Goal: Information Seeking & Learning: Learn about a topic

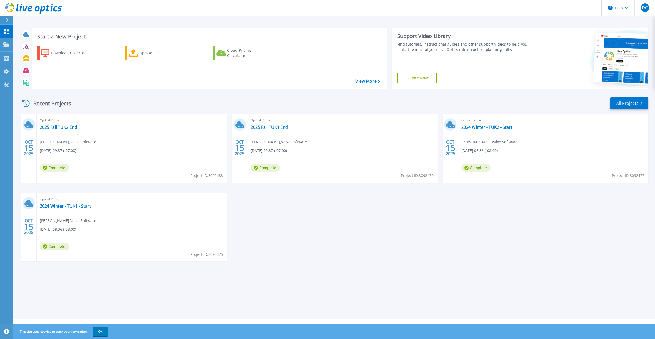
click at [326, 254] on div "OCT 15 2025 Optical Prime 2025 Fall TUK2 End Donald Beaugez , Valve Software 10…" at bounding box center [332, 192] width 632 height 157
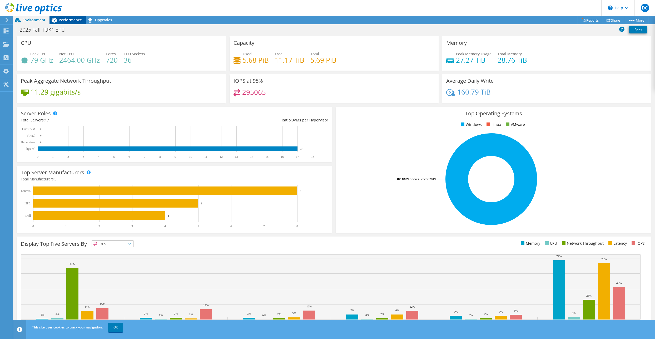
click at [60, 20] on span "Performance" at bounding box center [70, 19] width 23 height 5
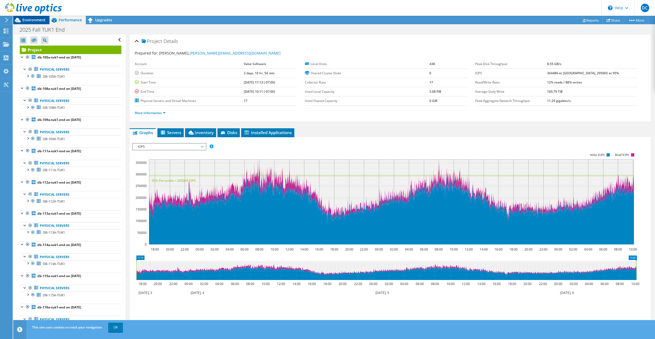
click at [34, 18] on span "Environment" at bounding box center [33, 19] width 23 height 5
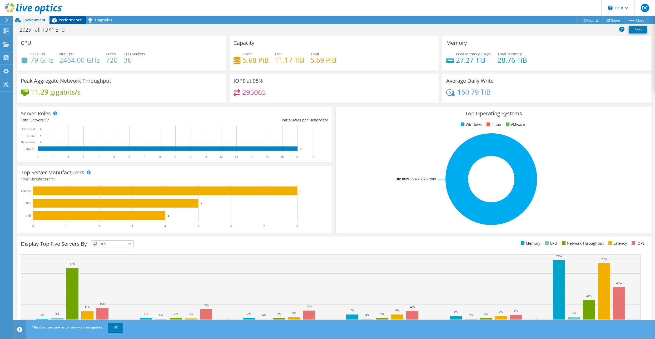
click at [74, 19] on span "Performance" at bounding box center [70, 19] width 23 height 5
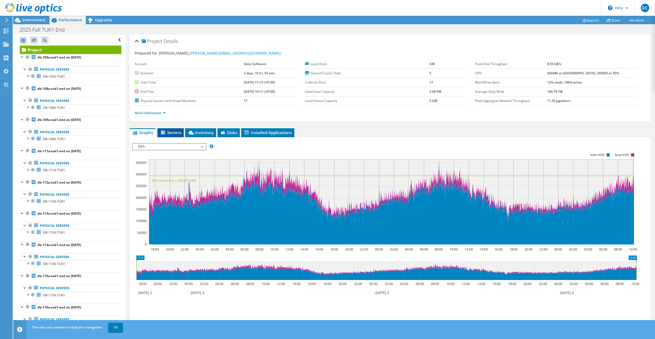
click at [167, 134] on span "Servers" at bounding box center [170, 132] width 21 height 5
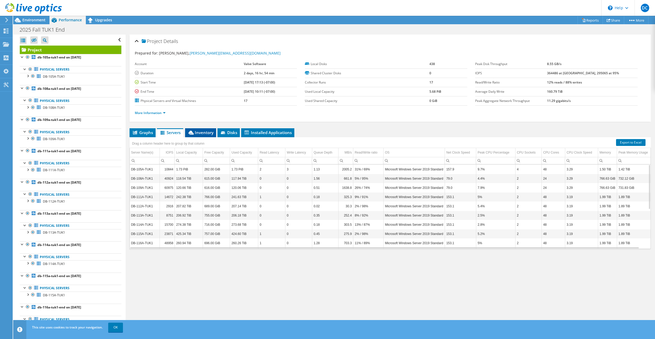
click at [197, 135] on li "Inventory" at bounding box center [200, 132] width 31 height 9
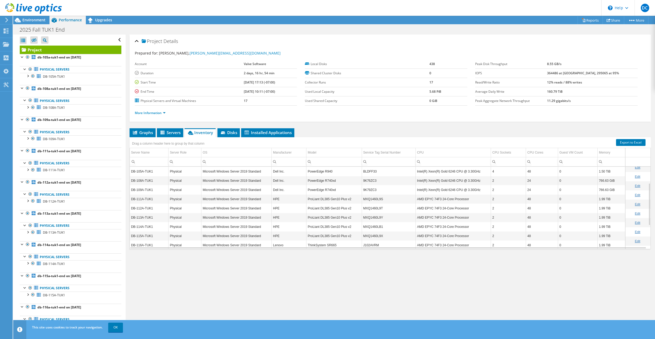
scroll to position [77, 0]
click at [142, 134] on span "Graphs" at bounding box center [142, 132] width 21 height 5
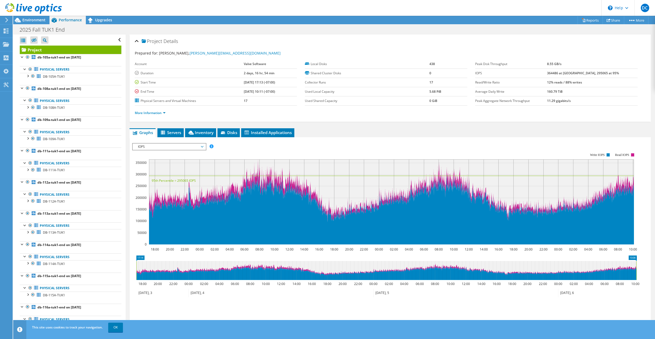
click at [195, 148] on span "IOPS" at bounding box center [169, 146] width 68 height 6
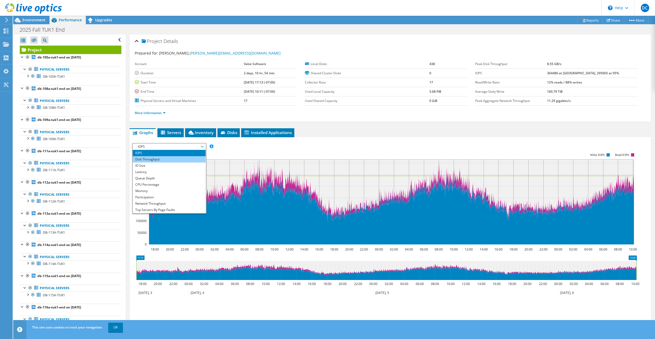
click at [180, 158] on li "Disk Throughput" at bounding box center [169, 159] width 73 height 6
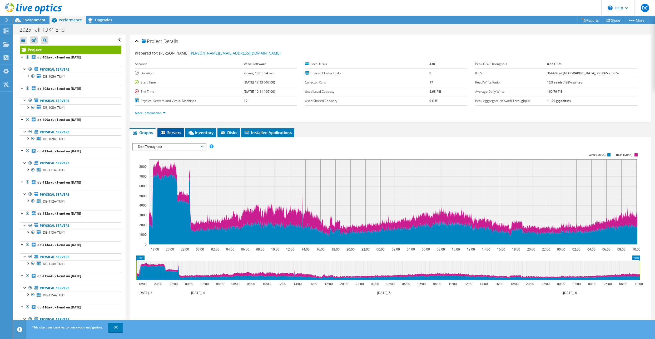
click at [171, 135] on span "Servers" at bounding box center [170, 132] width 21 height 5
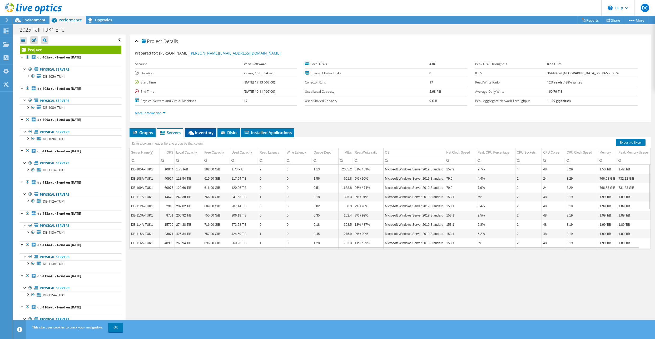
click at [202, 130] on span "Inventory" at bounding box center [201, 132] width 26 height 5
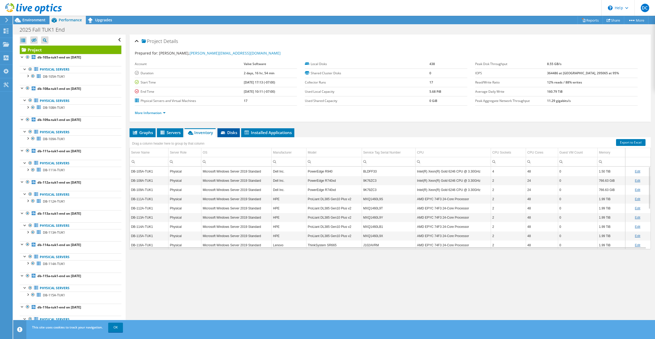
click at [229, 136] on li "Disks" at bounding box center [228, 132] width 22 height 9
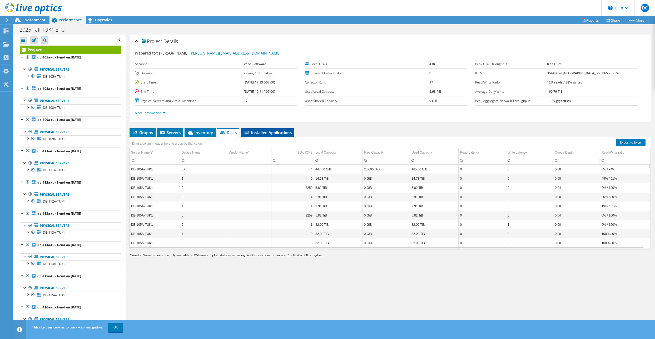
click at [262, 133] on span "Installed Applications" at bounding box center [268, 132] width 48 height 5
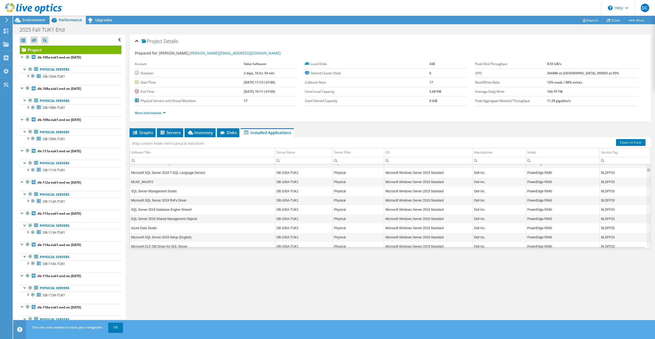
scroll to position [0, 0]
drag, startPoint x: 645, startPoint y: 168, endPoint x: 647, endPoint y: 158, distance: 9.6
click at [647, 158] on body "DC End User David Crow dcrow@purestorage.com Pure Storage My Profile Log Out \n…" at bounding box center [327, 169] width 655 height 339
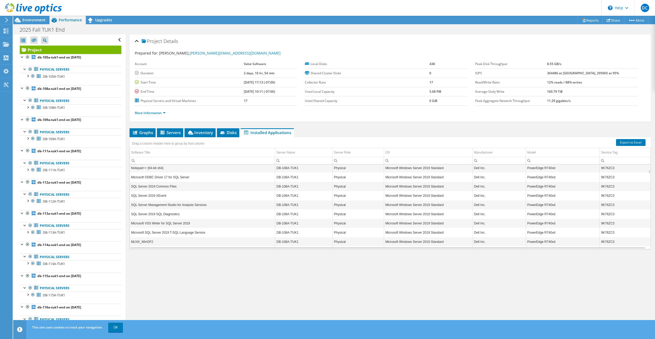
scroll to position [569, 0]
click at [230, 170] on td "Microsoft Visual C++ 2013 x86 Additional Runtime - 12.0.21005" at bounding box center [202, 171] width 145 height 9
click at [224, 133] on icon at bounding box center [222, 132] width 4 height 3
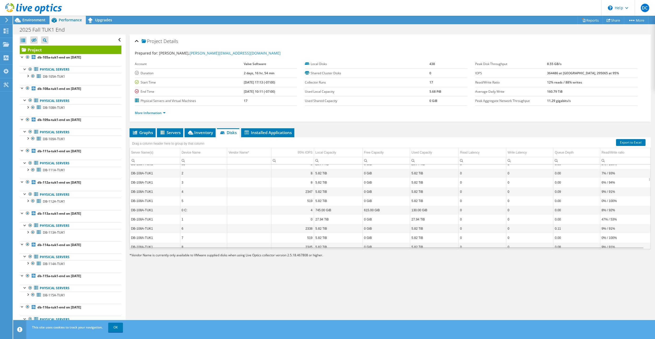
scroll to position [537, 0]
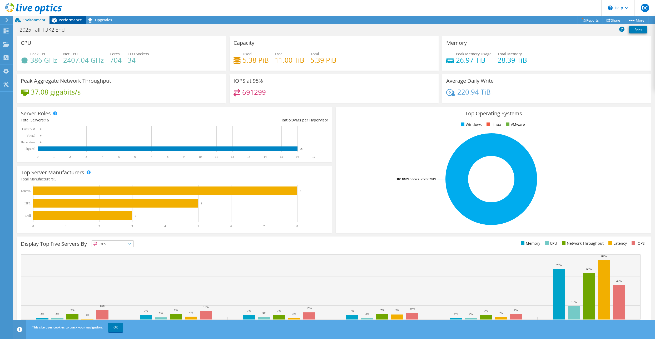
click at [68, 21] on span "Performance" at bounding box center [70, 19] width 23 height 5
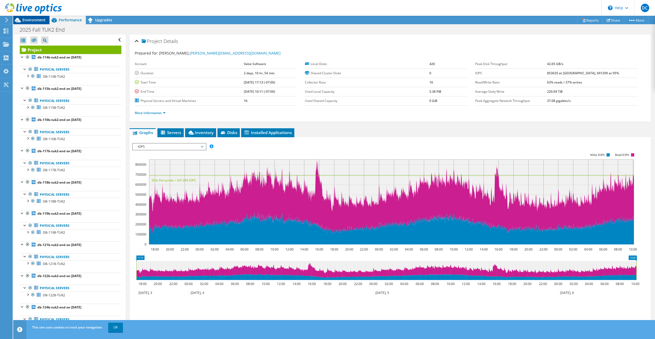
click at [27, 18] on span "Environment" at bounding box center [33, 19] width 23 height 5
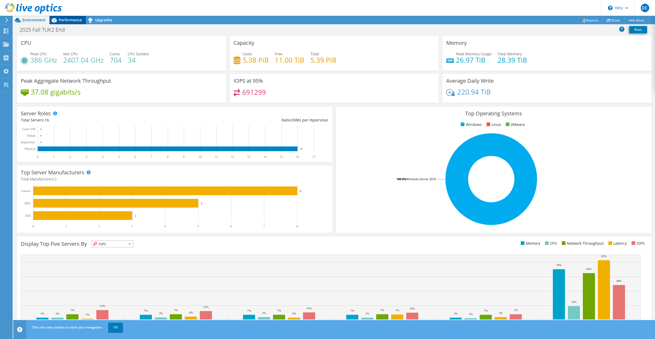
click at [63, 20] on span "Performance" at bounding box center [70, 19] width 23 height 5
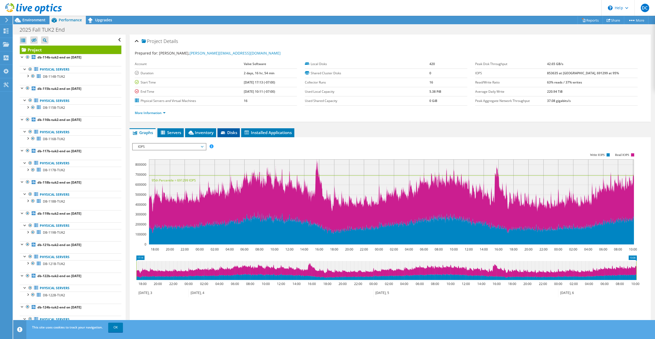
click at [230, 133] on span "Disks" at bounding box center [228, 132] width 17 height 5
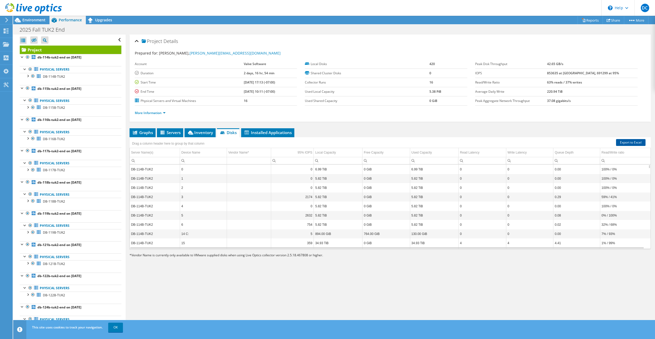
click at [624, 145] on link "Export to Excel" at bounding box center [630, 142] width 29 height 7
click at [170, 135] on li "Servers" at bounding box center [170, 132] width 26 height 9
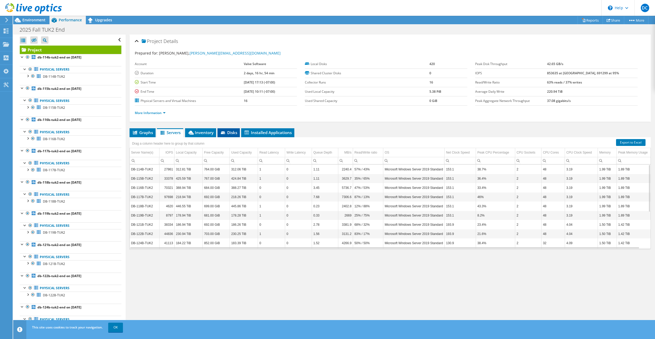
click at [230, 136] on li "Disks" at bounding box center [228, 132] width 22 height 9
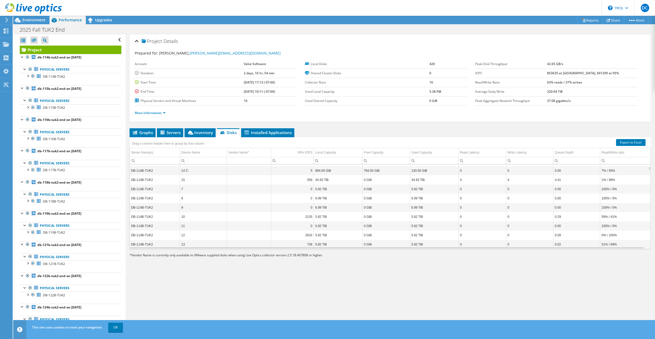
scroll to position [95, 0]
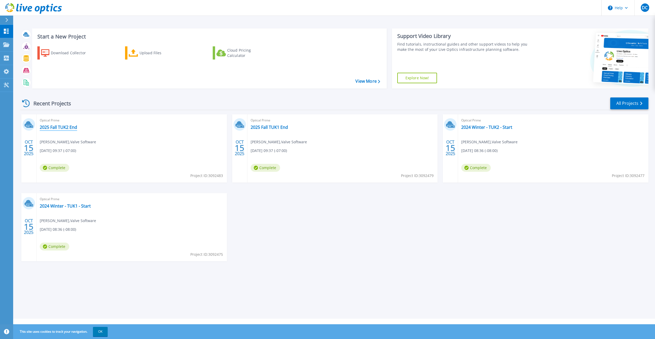
click at [57, 129] on link "2025 Fall TUK2 End" at bounding box center [58, 127] width 37 height 5
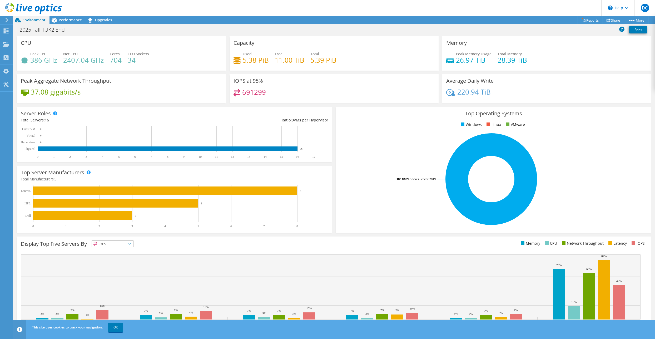
click at [61, 17] on div at bounding box center [31, 9] width 62 height 18
click at [62, 19] on span "Performance" at bounding box center [70, 19] width 23 height 5
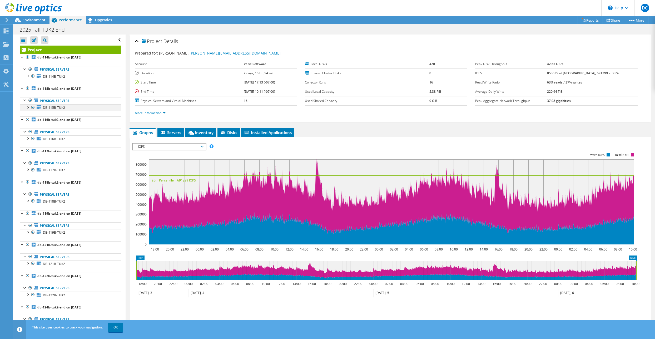
click at [28, 109] on div at bounding box center [27, 106] width 5 height 5
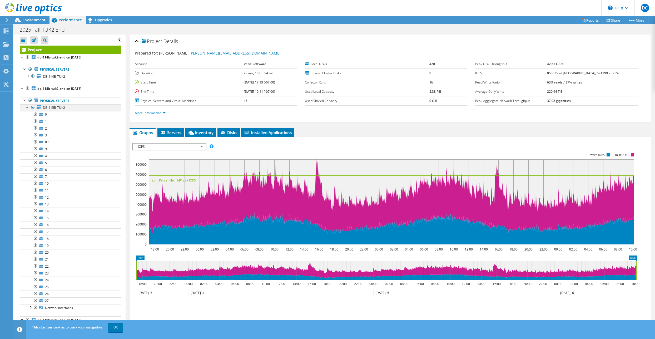
click at [28, 109] on div at bounding box center [27, 106] width 5 height 5
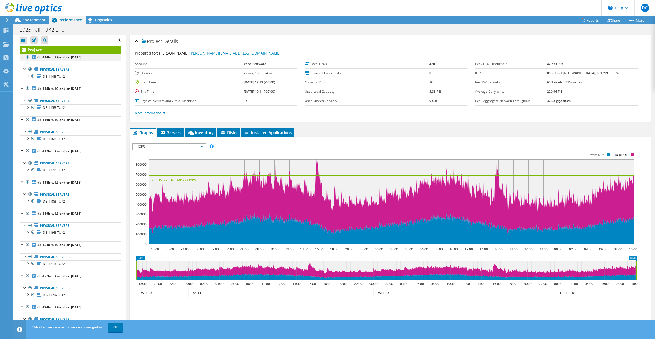
click at [28, 57] on div at bounding box center [27, 57] width 5 height 6
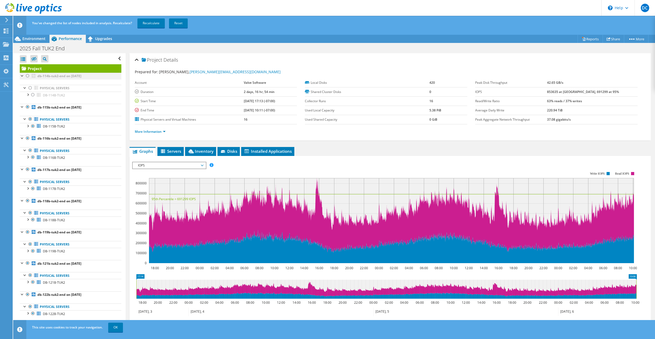
click at [27, 76] on div at bounding box center [27, 76] width 5 height 6
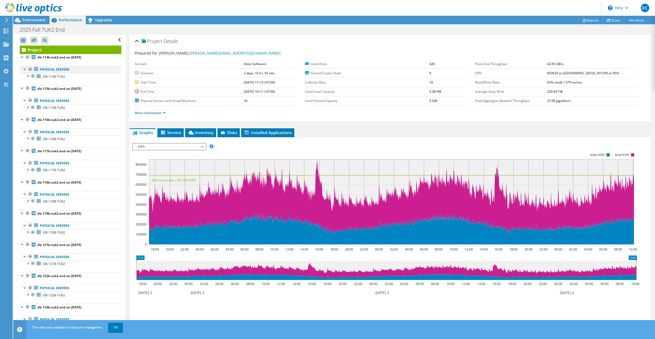
click at [25, 70] on div at bounding box center [24, 68] width 5 height 5
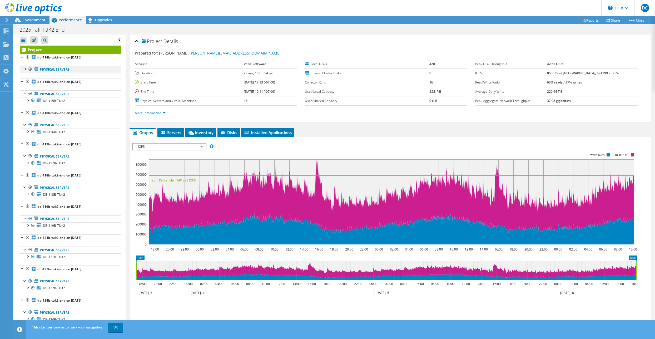
click at [25, 70] on div at bounding box center [24, 68] width 5 height 5
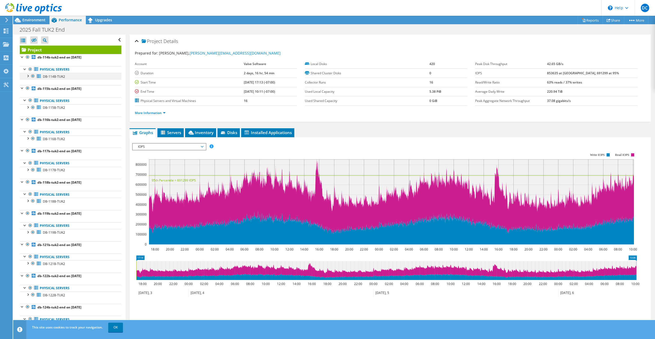
click at [26, 77] on div at bounding box center [27, 75] width 5 height 5
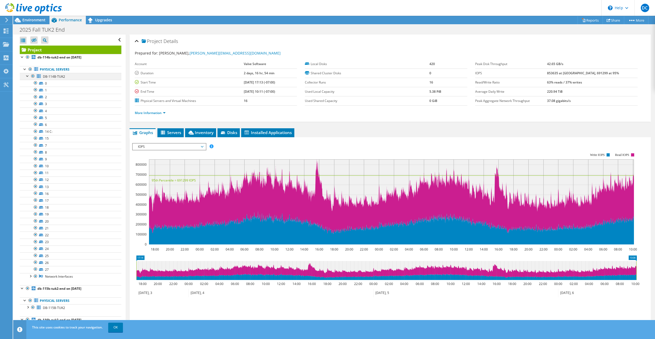
click at [33, 77] on div at bounding box center [32, 76] width 5 height 6
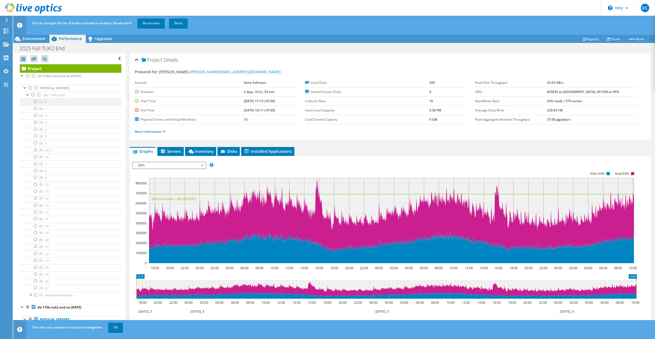
click at [37, 103] on div at bounding box center [35, 101] width 5 height 6
click at [34, 102] on div at bounding box center [35, 101] width 5 height 6
click at [35, 211] on div at bounding box center [35, 212] width 5 height 6
click at [34, 288] on div at bounding box center [35, 288] width 5 height 6
click at [34, 280] on div at bounding box center [35, 281] width 5 height 6
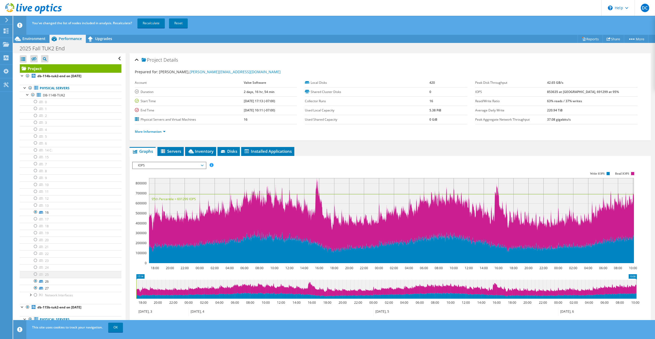
click at [36, 274] on div at bounding box center [35, 274] width 5 height 6
click at [35, 268] on div at bounding box center [35, 267] width 5 height 6
click at [35, 260] on div at bounding box center [35, 260] width 5 height 6
click at [35, 253] on div at bounding box center [35, 253] width 5 height 6
click at [35, 246] on div at bounding box center [35, 246] width 5 height 6
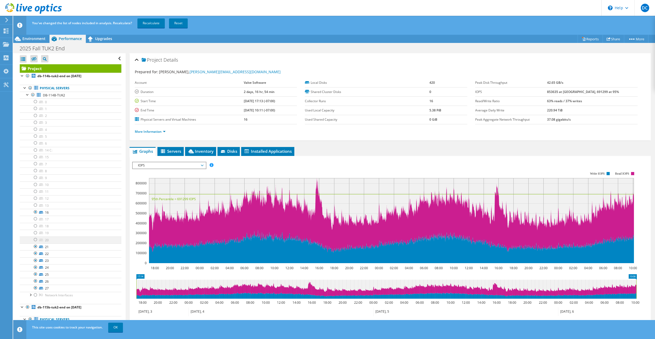
click at [35, 240] on div at bounding box center [35, 239] width 5 height 6
click at [35, 231] on div at bounding box center [35, 233] width 5 height 6
click at [35, 233] on div at bounding box center [35, 233] width 5 height 6
click at [35, 228] on div at bounding box center [35, 226] width 5 height 6
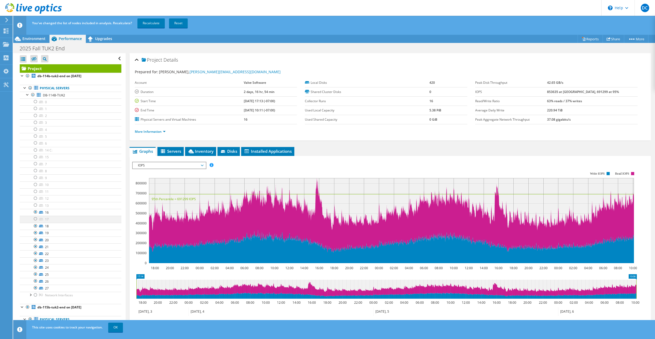
click at [35, 217] on div at bounding box center [35, 219] width 5 height 6
click at [22, 76] on div at bounding box center [22, 75] width 5 height 5
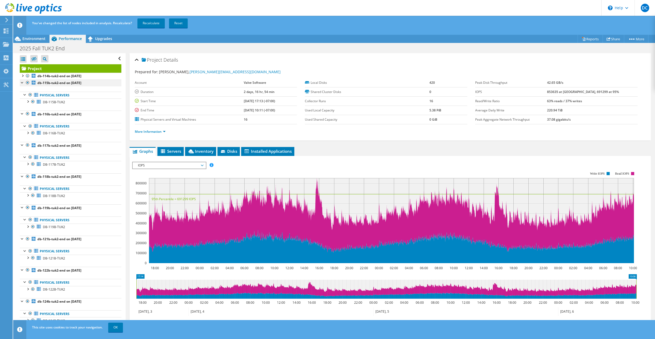
click at [27, 83] on div at bounding box center [27, 83] width 5 height 6
click at [28, 113] on div at bounding box center [27, 114] width 5 height 6
click at [27, 145] on div at bounding box center [27, 145] width 5 height 6
click at [27, 177] on div at bounding box center [27, 176] width 5 height 6
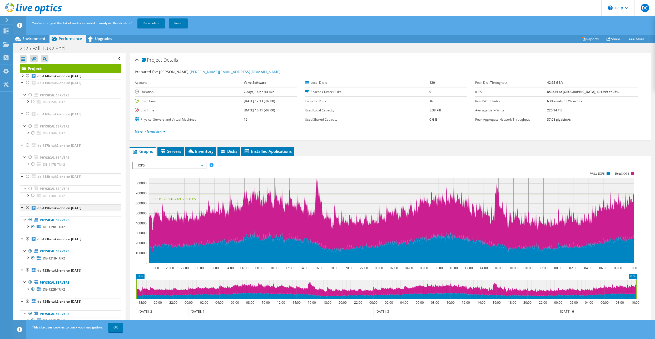
click at [28, 209] on div at bounding box center [27, 207] width 5 height 6
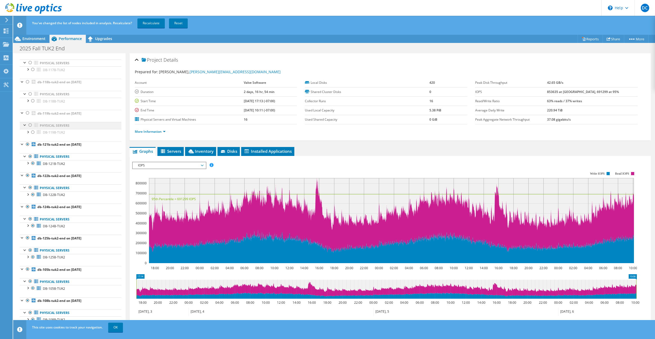
scroll to position [126, 0]
click at [27, 113] on div at bounding box center [27, 112] width 5 height 6
click at [27, 144] on div at bounding box center [27, 143] width 5 height 6
click at [27, 175] on div at bounding box center [27, 175] width 5 height 6
click at [27, 206] on div at bounding box center [27, 206] width 5 height 6
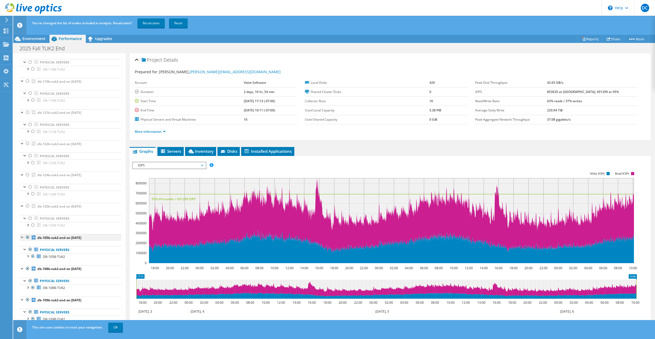
click at [27, 238] on div at bounding box center [27, 237] width 5 height 6
click at [27, 268] on div at bounding box center [27, 268] width 5 height 6
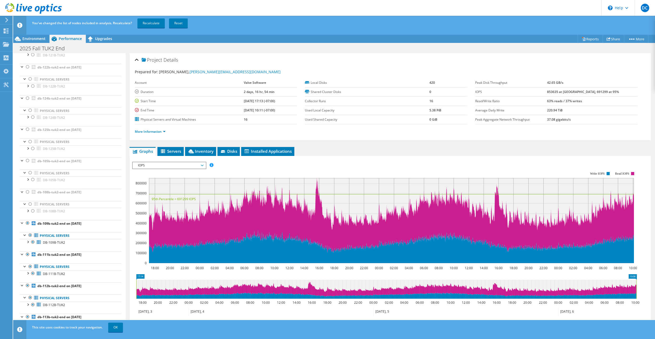
scroll to position [207, 0]
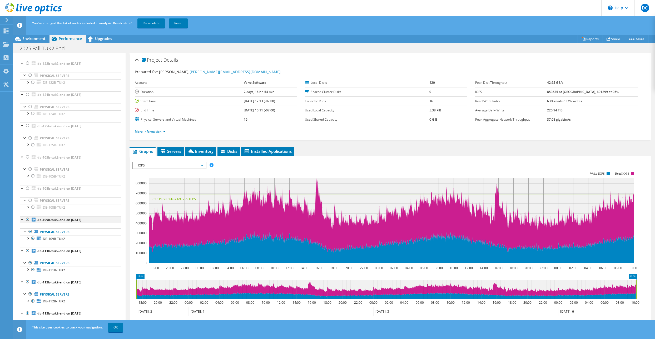
click at [28, 220] on div at bounding box center [27, 219] width 5 height 6
click at [27, 252] on div at bounding box center [27, 250] width 5 height 6
click at [27, 281] on div at bounding box center [27, 282] width 5 height 6
click at [25, 312] on div at bounding box center [27, 313] width 5 height 6
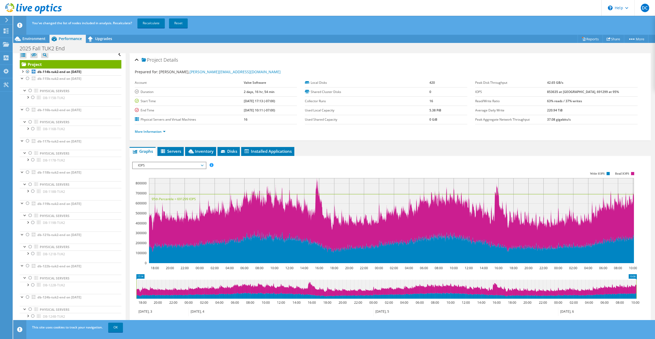
scroll to position [0, 0]
click at [155, 26] on link "Recalculate" at bounding box center [150, 22] width 27 height 9
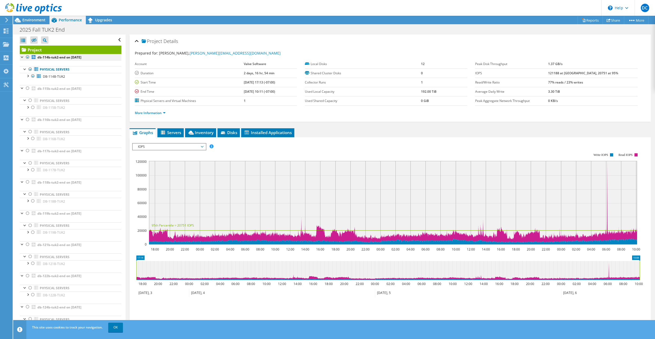
click at [22, 58] on div at bounding box center [22, 56] width 5 height 5
click at [28, 83] on div at bounding box center [27, 82] width 5 height 5
click at [35, 160] on div at bounding box center [35, 159] width 5 height 6
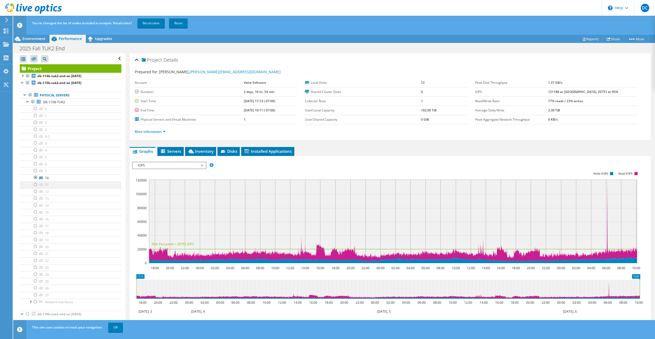
click at [36, 185] on div at bounding box center [35, 184] width 5 height 6
click at [35, 194] on div at bounding box center [35, 191] width 5 height 6
click at [35, 198] on div at bounding box center [35, 198] width 5 height 6
click at [34, 205] on div at bounding box center [35, 205] width 5 height 6
click at [35, 212] on div at bounding box center [35, 212] width 5 height 6
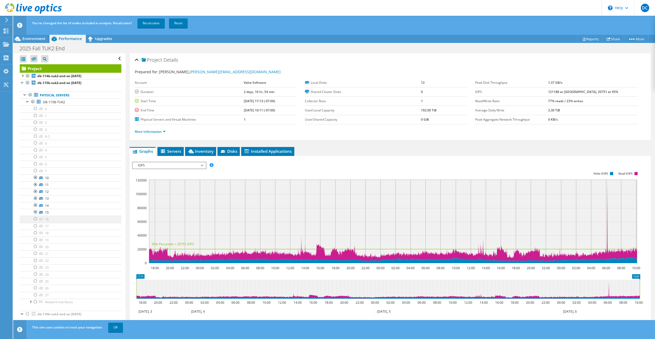
click at [35, 220] on div at bounding box center [35, 219] width 5 height 6
click at [35, 226] on div at bounding box center [35, 226] width 5 height 6
click at [34, 232] on div at bounding box center [35, 233] width 5 height 6
click at [34, 240] on div at bounding box center [35, 239] width 5 height 6
click at [36, 246] on div at bounding box center [35, 246] width 5 height 6
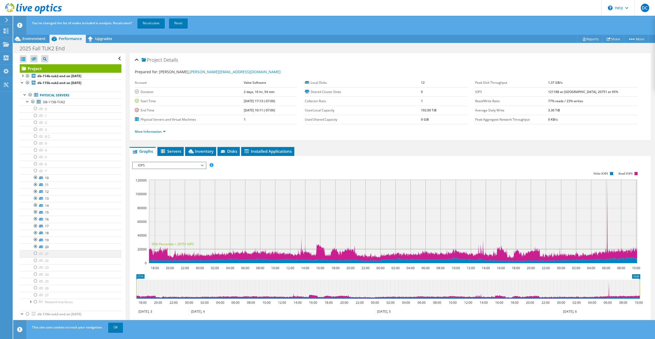
click at [35, 254] on div at bounding box center [35, 253] width 5 height 6
click at [34, 261] on div at bounding box center [35, 260] width 5 height 6
click at [35, 269] on div at bounding box center [35, 267] width 5 height 6
click at [157, 24] on link "Recalculate" at bounding box center [150, 22] width 27 height 9
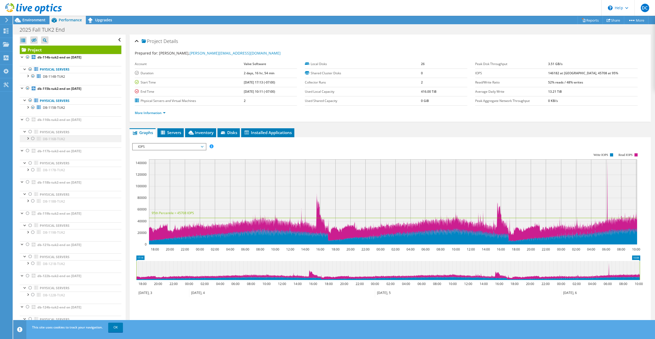
click at [27, 138] on div at bounding box center [27, 137] width 5 height 5
click at [34, 186] on div at bounding box center [35, 187] width 5 height 6
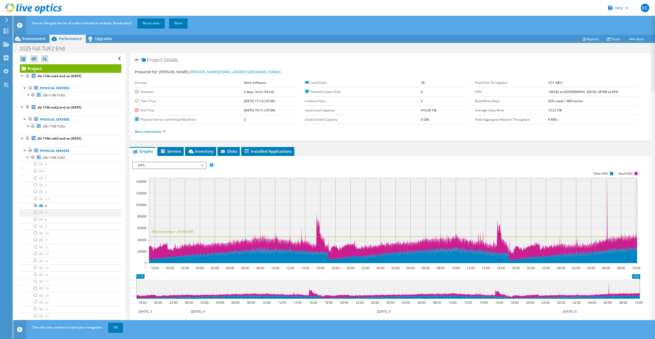
click at [34, 213] on div at bounding box center [35, 212] width 5 height 6
click at [34, 220] on div at bounding box center [35, 219] width 5 height 6
click at [35, 228] on div at bounding box center [35, 226] width 5 height 6
click at [35, 233] on div at bounding box center [35, 233] width 5 height 6
click at [35, 239] on div at bounding box center [35, 240] width 5 height 6
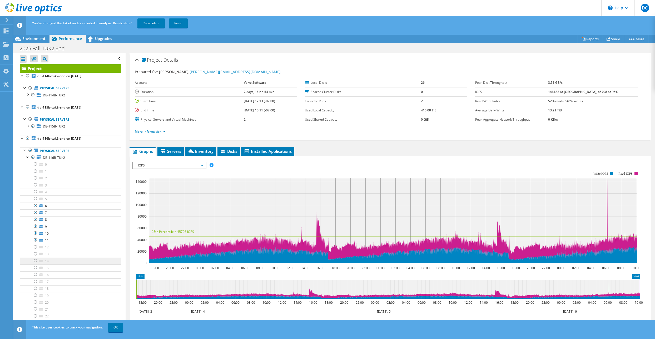
drag, startPoint x: 36, startPoint y: 247, endPoint x: 40, endPoint y: 257, distance: 11.6
click at [36, 247] on div at bounding box center [35, 247] width 5 height 6
click at [35, 253] on div at bounding box center [35, 254] width 5 height 6
click at [35, 262] on div at bounding box center [35, 260] width 5 height 6
drag, startPoint x: 36, startPoint y: 269, endPoint x: 36, endPoint y: 272, distance: 3.8
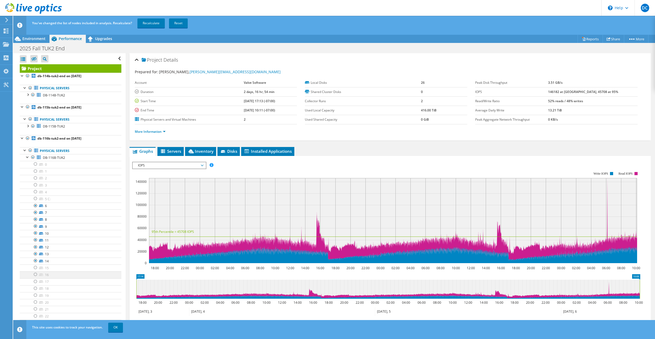
click at [36, 269] on div at bounding box center [35, 267] width 5 height 6
click at [36, 275] on div at bounding box center [35, 274] width 5 height 6
click at [35, 282] on div at bounding box center [35, 281] width 5 height 6
click at [34, 289] on div at bounding box center [35, 288] width 5 height 6
click at [35, 294] on div at bounding box center [35, 295] width 5 height 6
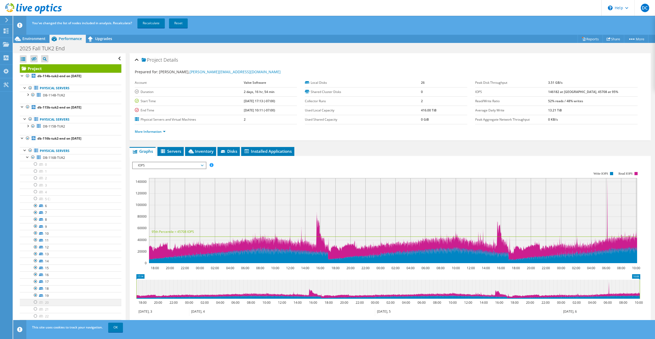
click at [34, 304] on div at bounding box center [35, 302] width 5 height 6
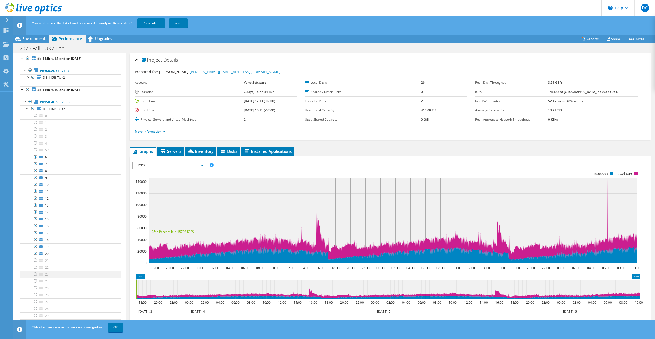
scroll to position [63, 0]
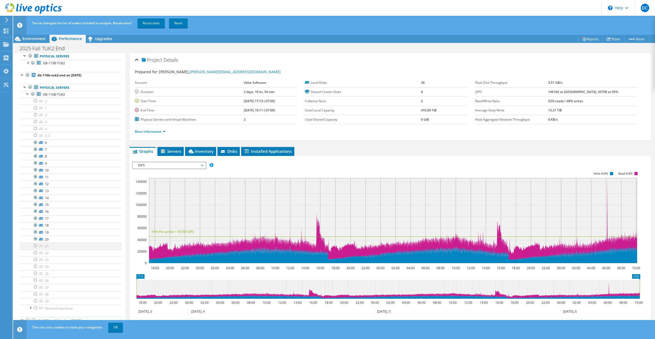
click at [34, 247] on div at bounding box center [35, 245] width 5 height 6
click at [34, 254] on div at bounding box center [35, 253] width 5 height 6
click at [34, 261] on div at bounding box center [35, 259] width 5 height 6
click at [34, 266] on div at bounding box center [35, 266] width 5 height 6
click at [35, 273] on div at bounding box center [35, 273] width 5 height 6
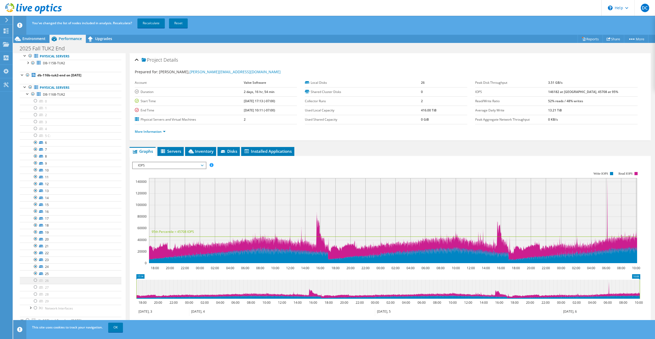
click at [34, 281] on div at bounding box center [35, 280] width 5 height 6
click at [34, 288] on div at bounding box center [35, 287] width 5 height 6
click at [36, 295] on div at bounding box center [35, 294] width 5 height 6
click at [34, 302] on div at bounding box center [35, 301] width 5 height 6
click at [26, 93] on div at bounding box center [27, 93] width 5 height 5
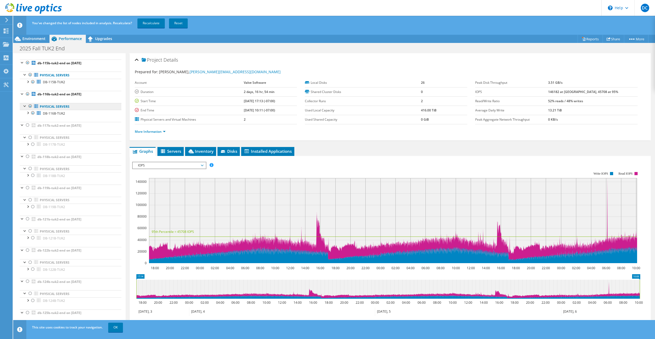
scroll to position [0, 0]
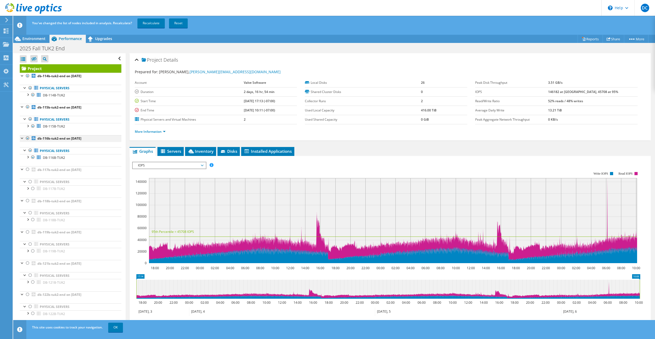
click at [22, 139] on div at bounding box center [22, 137] width 5 height 5
click at [22, 108] on div at bounding box center [22, 106] width 5 height 5
click at [20, 75] on div at bounding box center [22, 75] width 5 height 5
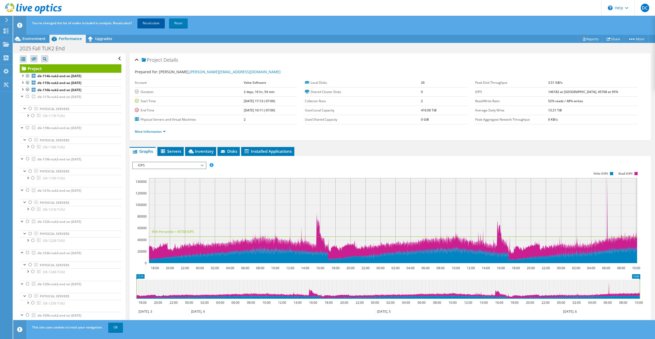
click at [150, 26] on link "Recalculate" at bounding box center [150, 22] width 27 height 9
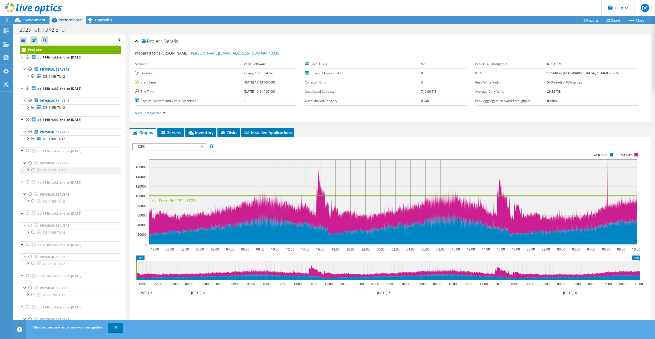
click at [28, 171] on div at bounding box center [27, 169] width 5 height 5
click at [35, 219] on div at bounding box center [35, 218] width 5 height 6
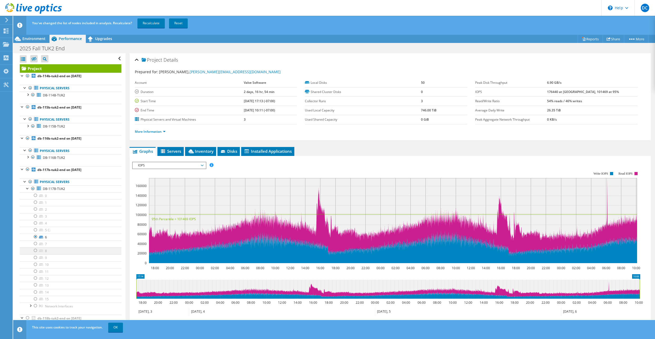
drag, startPoint x: 35, startPoint y: 244, endPoint x: 36, endPoint y: 247, distance: 3.0
click at [35, 244] on div at bounding box center [35, 243] width 5 height 6
click at [35, 251] on div at bounding box center [35, 250] width 5 height 6
click at [35, 257] on div at bounding box center [35, 257] width 5 height 6
click at [34, 265] on div at bounding box center [35, 264] width 5 height 6
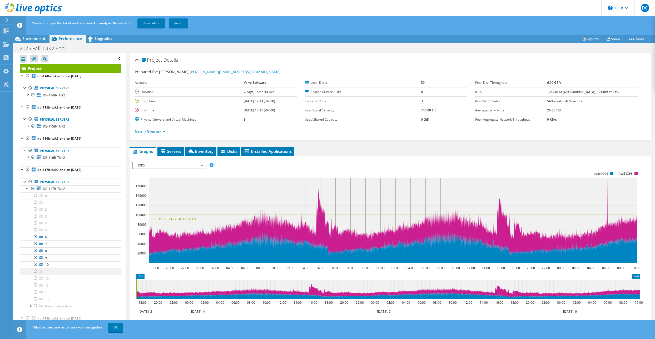
click at [34, 271] on div at bounding box center [35, 271] width 5 height 6
click at [35, 279] on div at bounding box center [35, 278] width 5 height 6
click at [35, 284] on div at bounding box center [35, 285] width 5 height 6
click at [35, 292] on div at bounding box center [35, 292] width 5 height 6
click at [34, 298] on div at bounding box center [35, 299] width 5 height 6
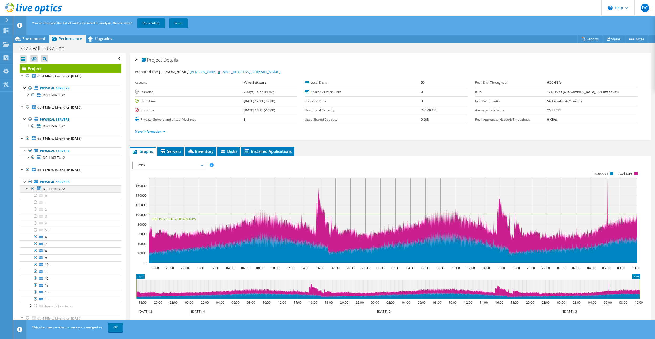
click at [27, 189] on div at bounding box center [27, 187] width 5 height 5
click at [28, 220] on div at bounding box center [27, 218] width 5 height 5
click at [35, 268] on div at bounding box center [35, 268] width 5 height 6
click at [34, 276] on div at bounding box center [35, 275] width 5 height 6
click at [36, 281] on div at bounding box center [35, 282] width 5 height 6
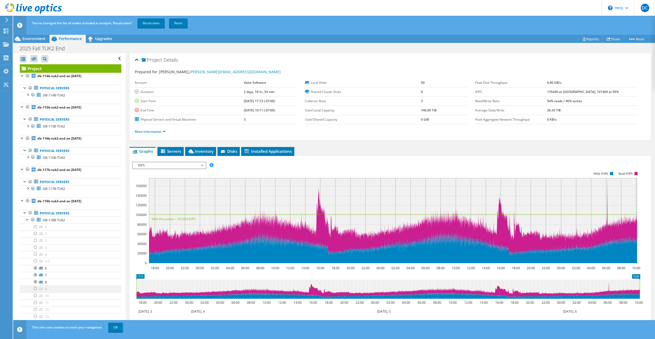
click at [36, 290] on div at bounding box center [35, 288] width 5 height 6
click at [36, 296] on div at bounding box center [35, 295] width 5 height 6
click at [35, 303] on div at bounding box center [35, 302] width 5 height 6
click at [36, 308] on div at bounding box center [35, 309] width 5 height 6
click at [117, 327] on link "OK" at bounding box center [115, 327] width 15 height 9
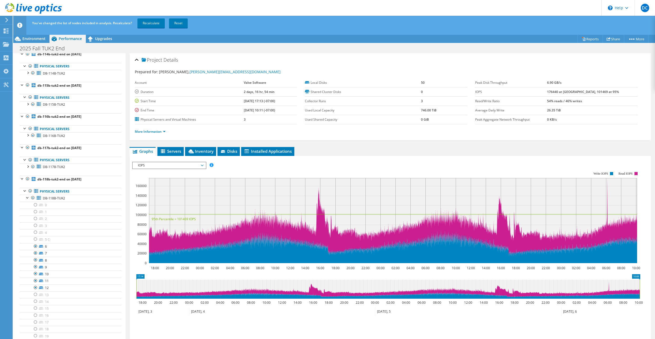
scroll to position [95, 0]
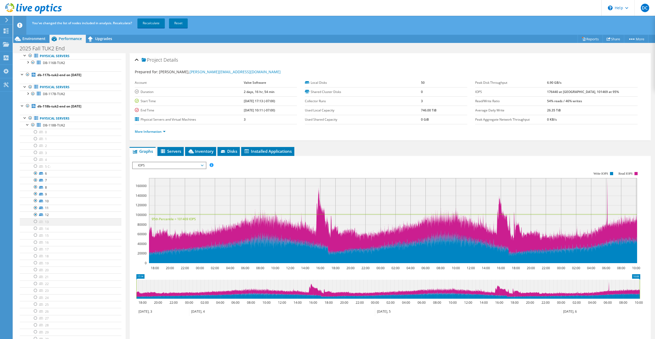
click at [36, 222] on div at bounding box center [35, 221] width 5 height 6
click at [36, 230] on div at bounding box center [35, 228] width 5 height 6
click at [34, 235] on div at bounding box center [35, 235] width 5 height 6
click at [34, 243] on div at bounding box center [35, 242] width 5 height 6
click at [35, 249] on div at bounding box center [35, 249] width 5 height 6
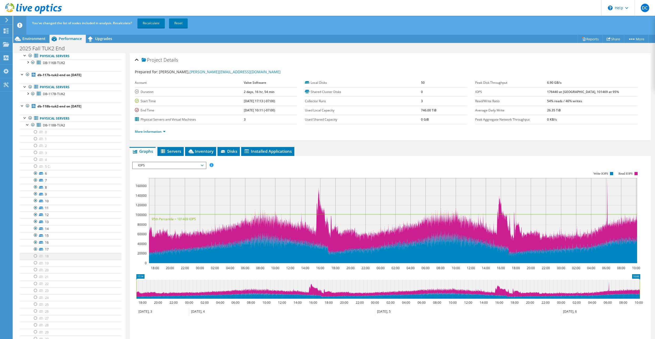
click at [34, 257] on div at bounding box center [35, 256] width 5 height 6
click at [36, 263] on div at bounding box center [35, 263] width 5 height 6
click at [35, 269] on div at bounding box center [35, 269] width 5 height 6
click at [34, 280] on div at bounding box center [35, 276] width 5 height 6
click at [35, 284] on div at bounding box center [35, 283] width 5 height 6
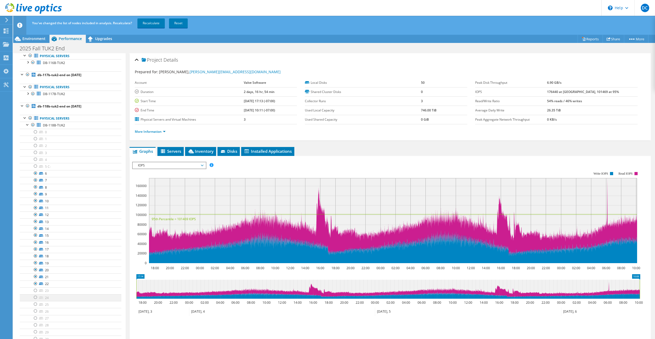
drag, startPoint x: 35, startPoint y: 290, endPoint x: 36, endPoint y: 299, distance: 8.8
click at [35, 290] on div at bounding box center [35, 290] width 5 height 6
click at [36, 298] on div at bounding box center [35, 297] width 5 height 6
click at [35, 305] on div at bounding box center [35, 304] width 5 height 6
click at [36, 311] on div at bounding box center [35, 311] width 5 height 6
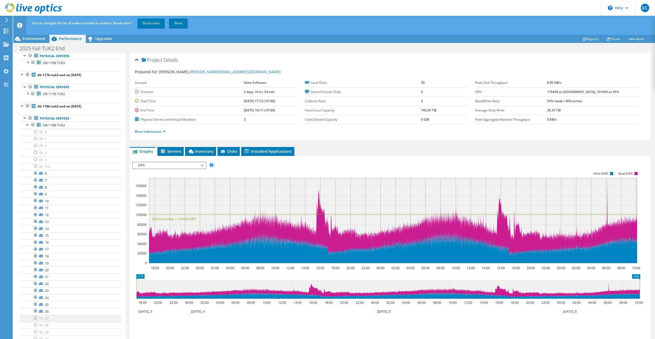
click at [35, 319] on div at bounding box center [35, 318] width 5 height 6
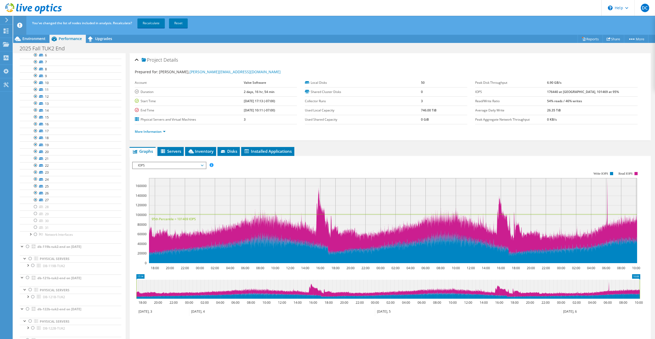
scroll to position [221, 0]
click at [35, 199] on div at bounding box center [35, 198] width 5 height 6
click at [35, 207] on div at bounding box center [35, 205] width 5 height 6
drag, startPoint x: 34, startPoint y: 213, endPoint x: 33, endPoint y: 220, distance: 7.4
click at [34, 213] on div at bounding box center [35, 212] width 5 height 6
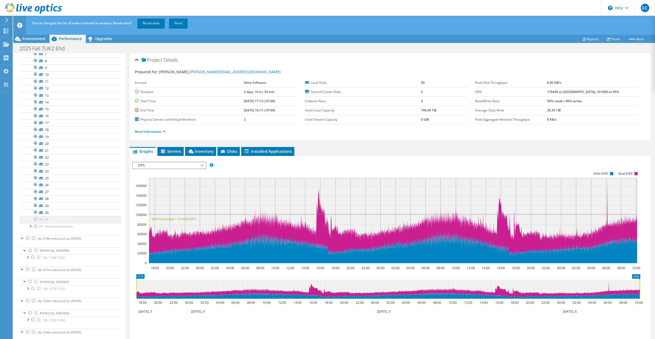
click at [33, 221] on div at bounding box center [35, 219] width 5 height 6
click at [35, 220] on div at bounding box center [35, 219] width 5 height 6
click at [35, 214] on div at bounding box center [35, 212] width 5 height 6
click at [156, 24] on link "Recalculate" at bounding box center [150, 22] width 27 height 9
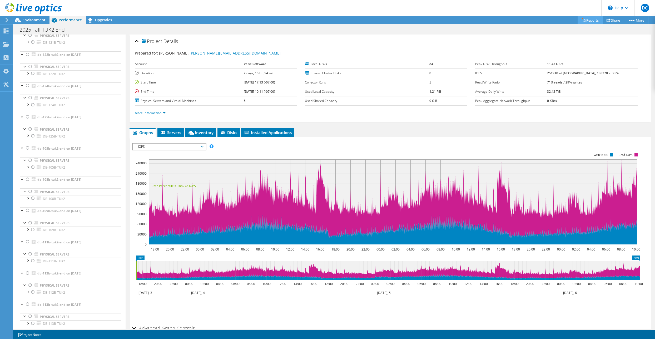
click at [588, 19] on link "Reports" at bounding box center [590, 20] width 25 height 8
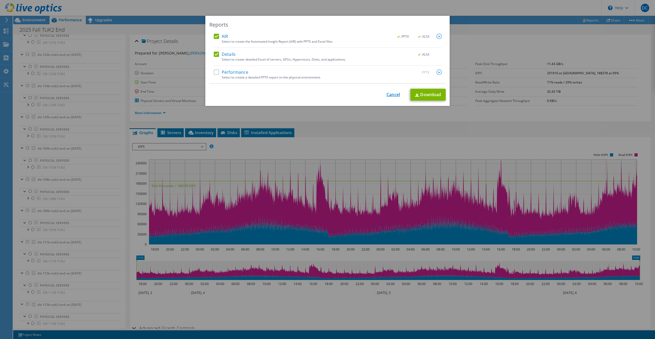
click at [390, 95] on link "Cancel" at bounding box center [392, 94] width 13 height 5
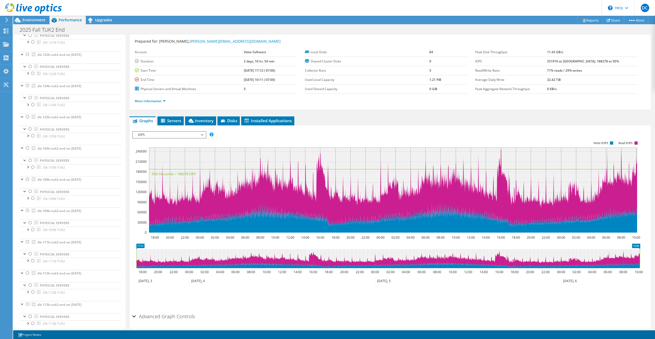
scroll to position [31, 0]
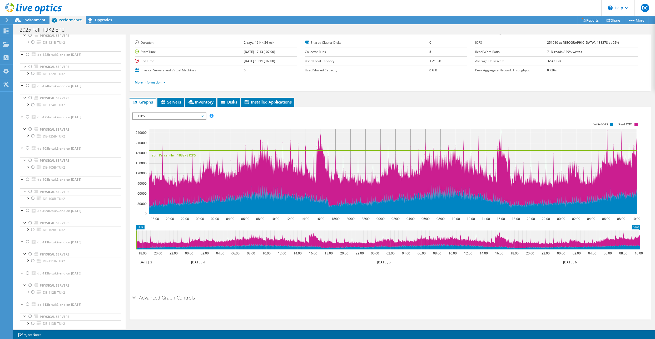
click at [135, 298] on div "Advanced Graph Controls" at bounding box center [390, 297] width 516 height 11
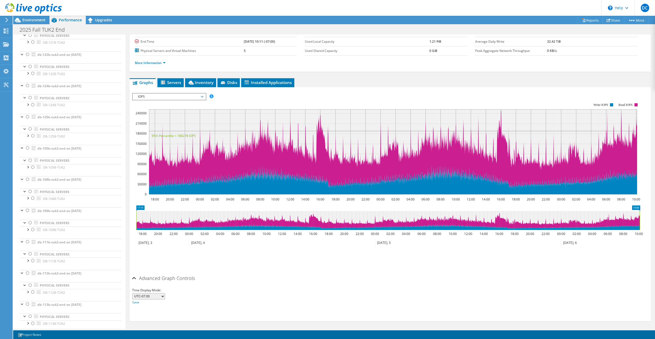
scroll to position [52, 0]
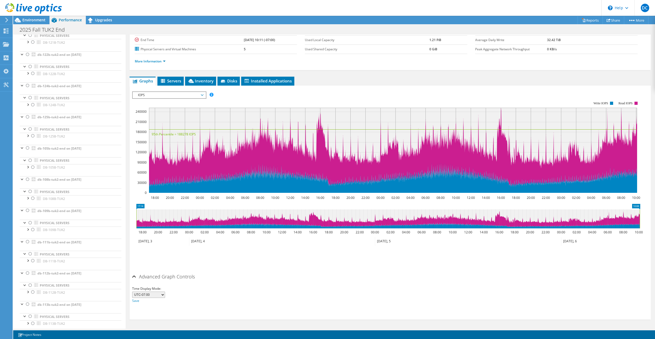
click at [133, 277] on div "Advanced Graph Controls" at bounding box center [390, 276] width 516 height 11
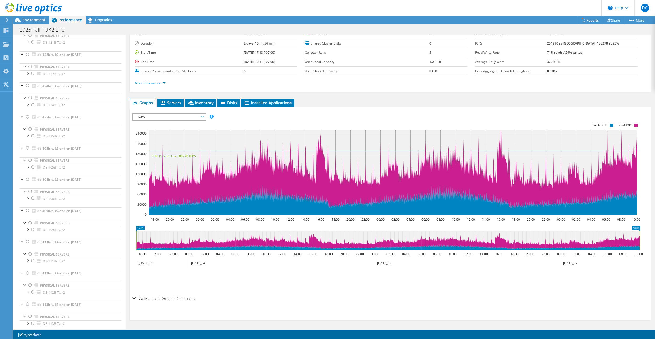
scroll to position [31, 0]
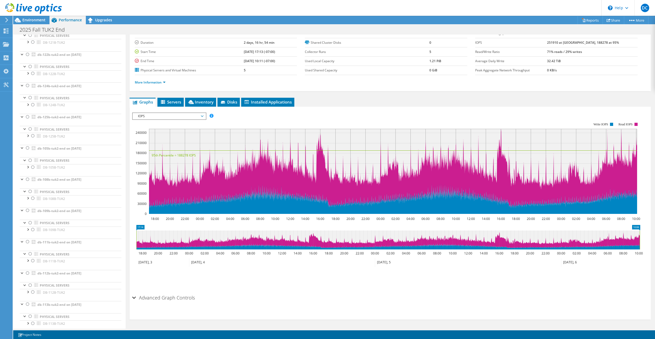
drag, startPoint x: 183, startPoint y: 227, endPoint x: 175, endPoint y: 224, distance: 8.4
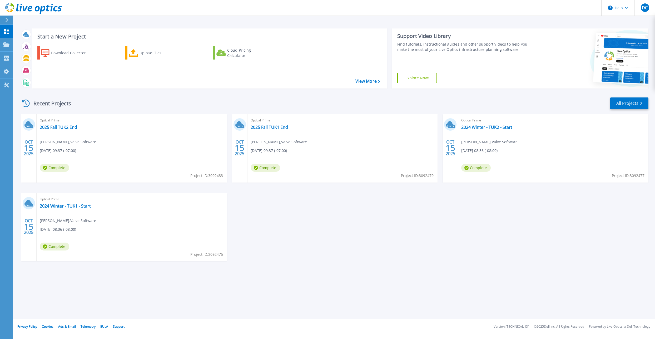
click at [319, 223] on div "[DATE] Optical Prime 2025 Fall TUK2 End [PERSON_NAME] , Valve Software [DATE] 0…" at bounding box center [332, 192] width 632 height 157
click at [56, 127] on link "2025 Fall TUK2 End" at bounding box center [58, 127] width 37 height 5
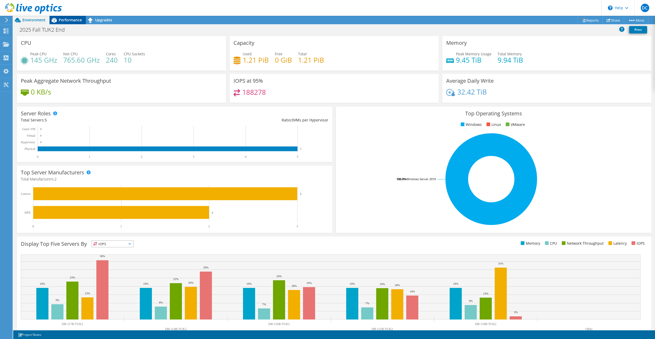
click at [62, 23] on div "Performance" at bounding box center [67, 20] width 36 height 8
